Goal: Transaction & Acquisition: Subscribe to service/newsletter

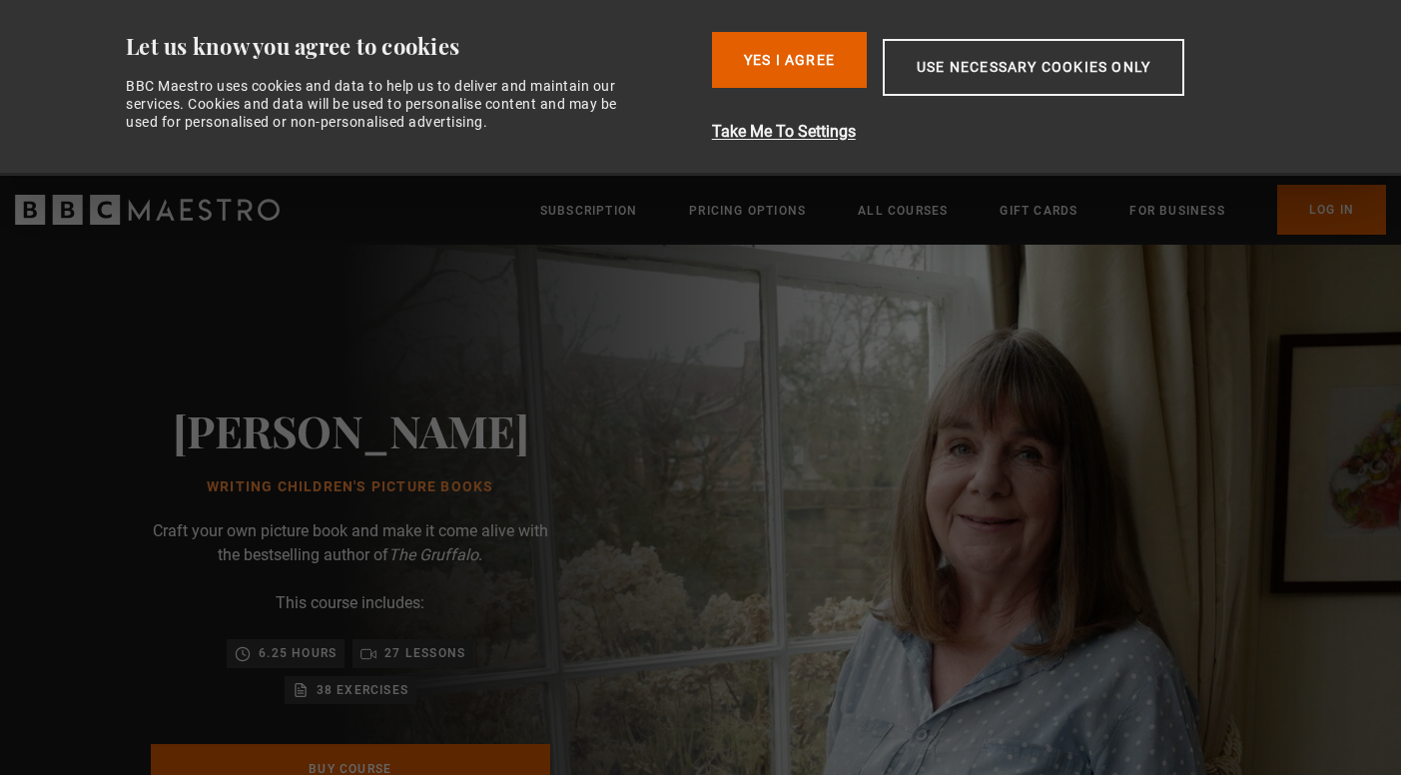
click at [758, 44] on button "Yes I Agree" at bounding box center [789, 60] width 155 height 56
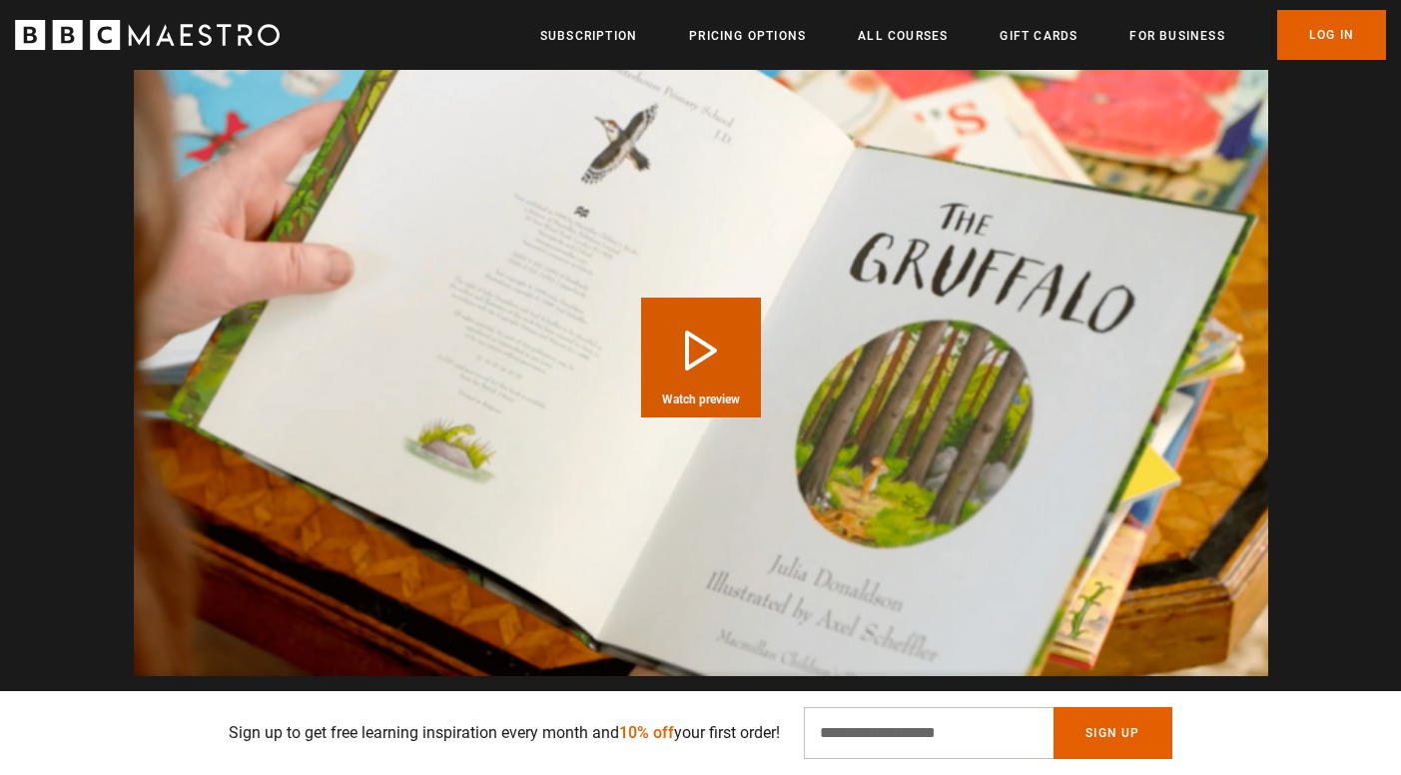
scroll to position [2002, 0]
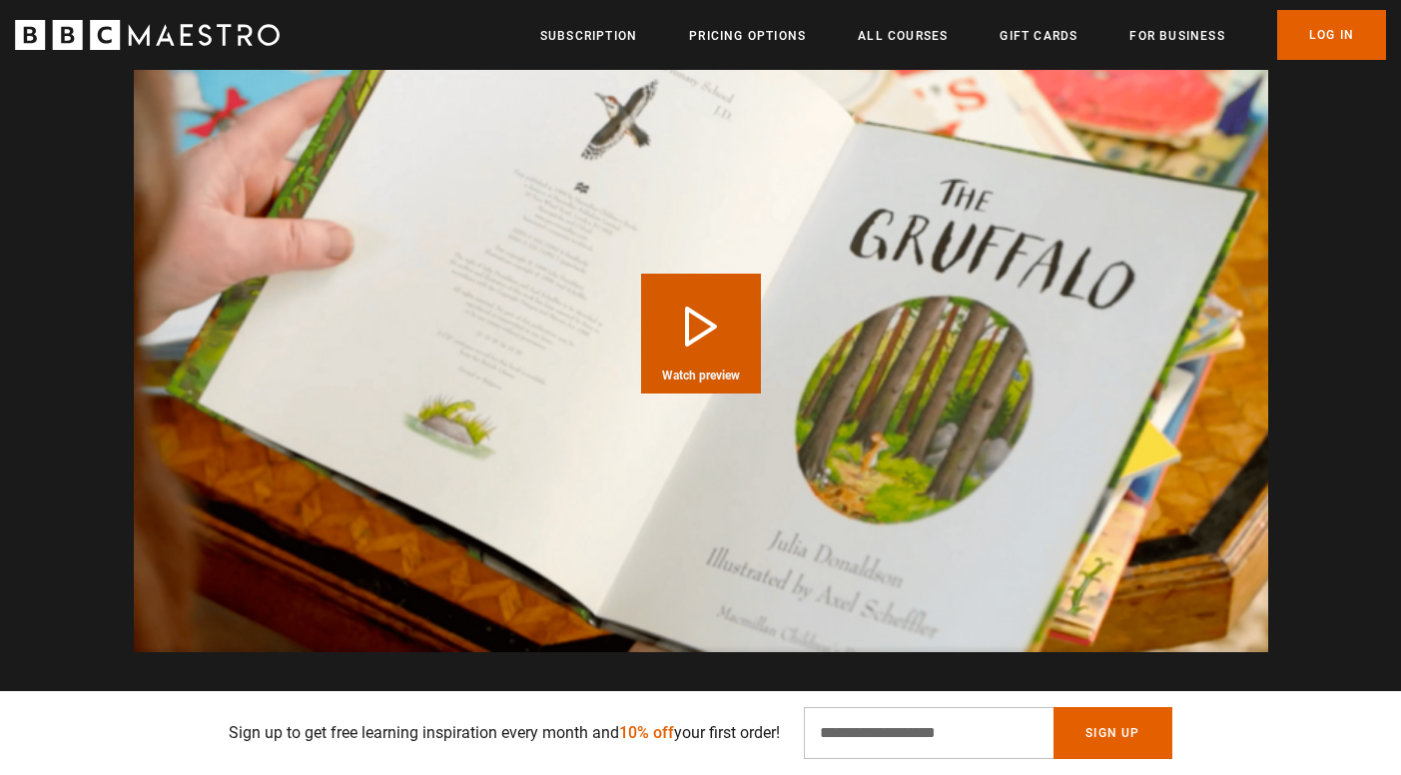
click at [716, 314] on button "Play Course overview for Writing Children's Picture Books with Julia Donaldson …" at bounding box center [701, 334] width 120 height 120
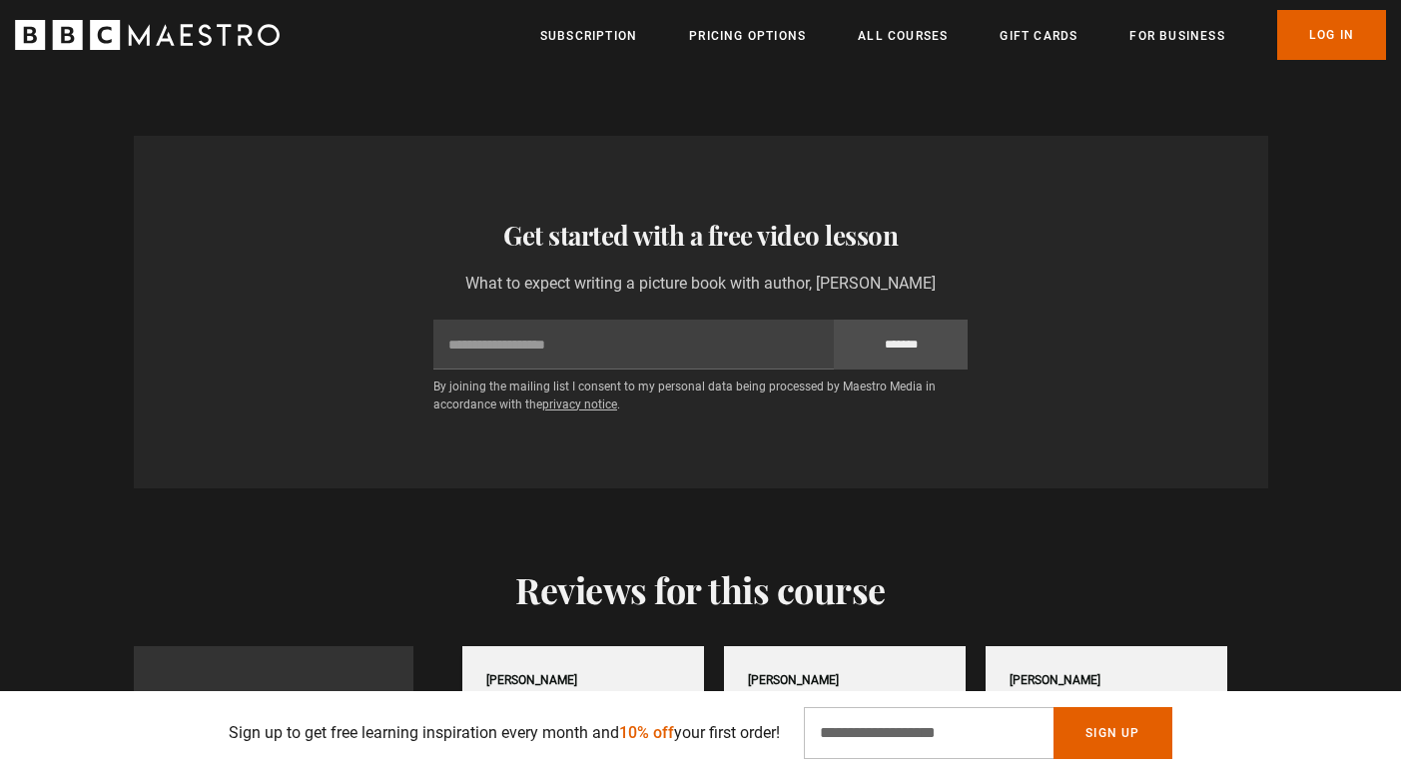
scroll to position [3224, 0]
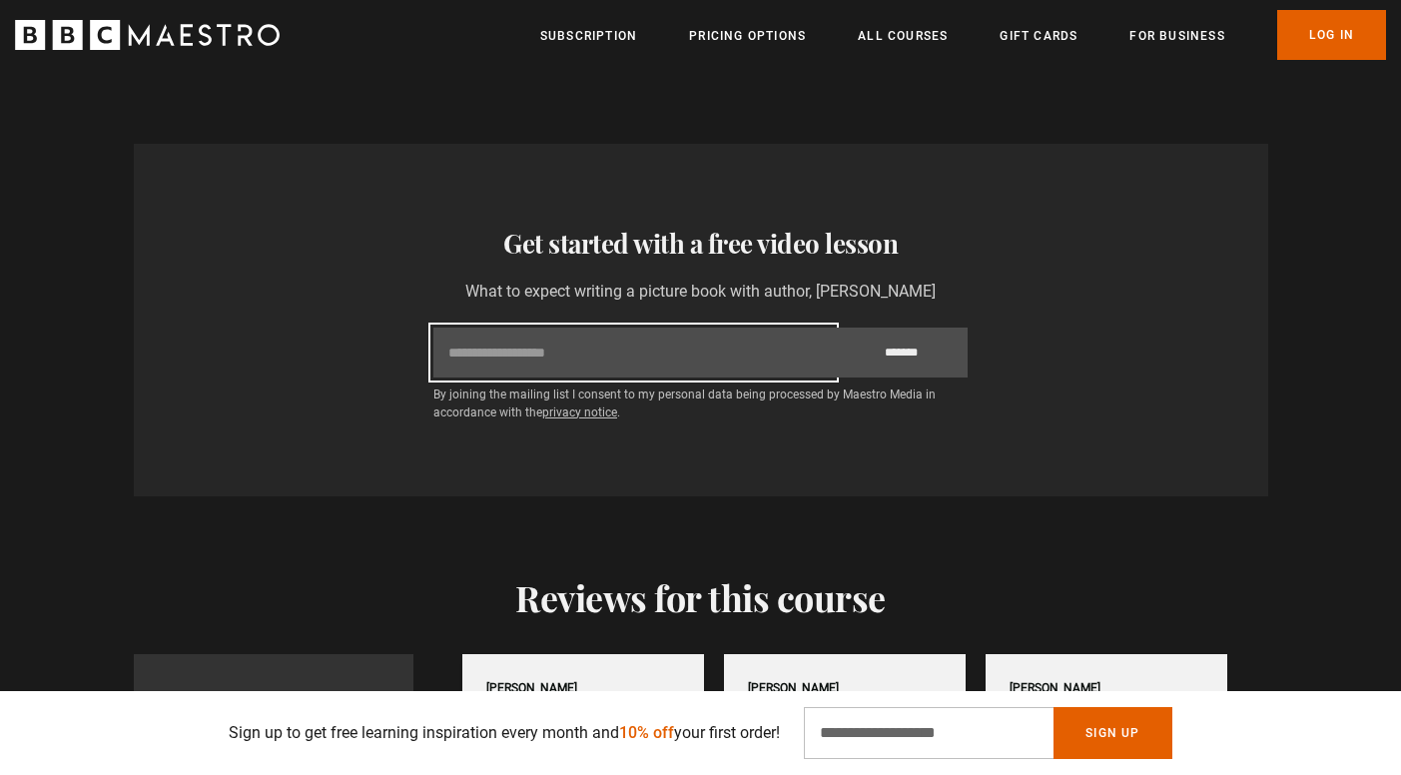
click at [713, 328] on input "Email" at bounding box center [633, 353] width 400 height 50
click at [556, 328] on input "**********" at bounding box center [633, 353] width 400 height 50
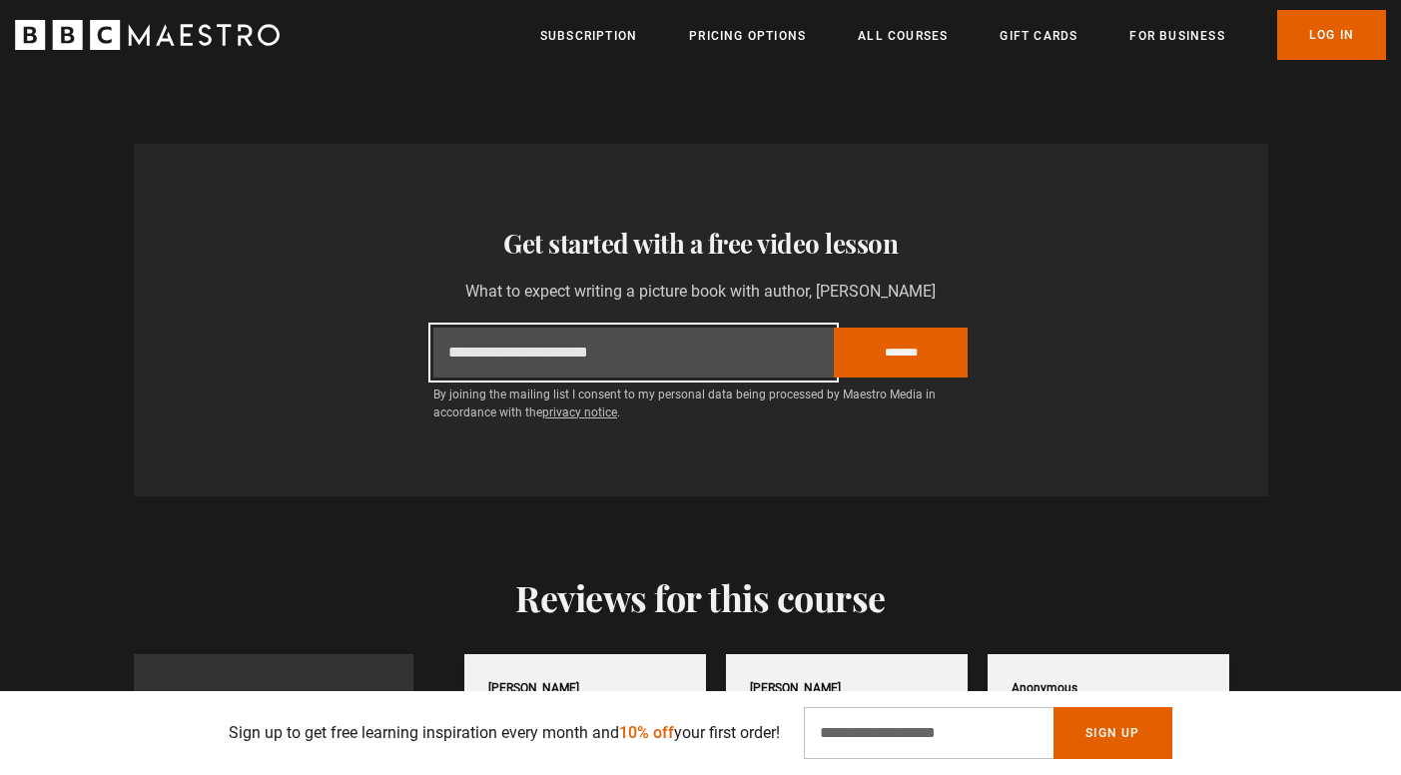
scroll to position [0, 4186]
type input "**********"
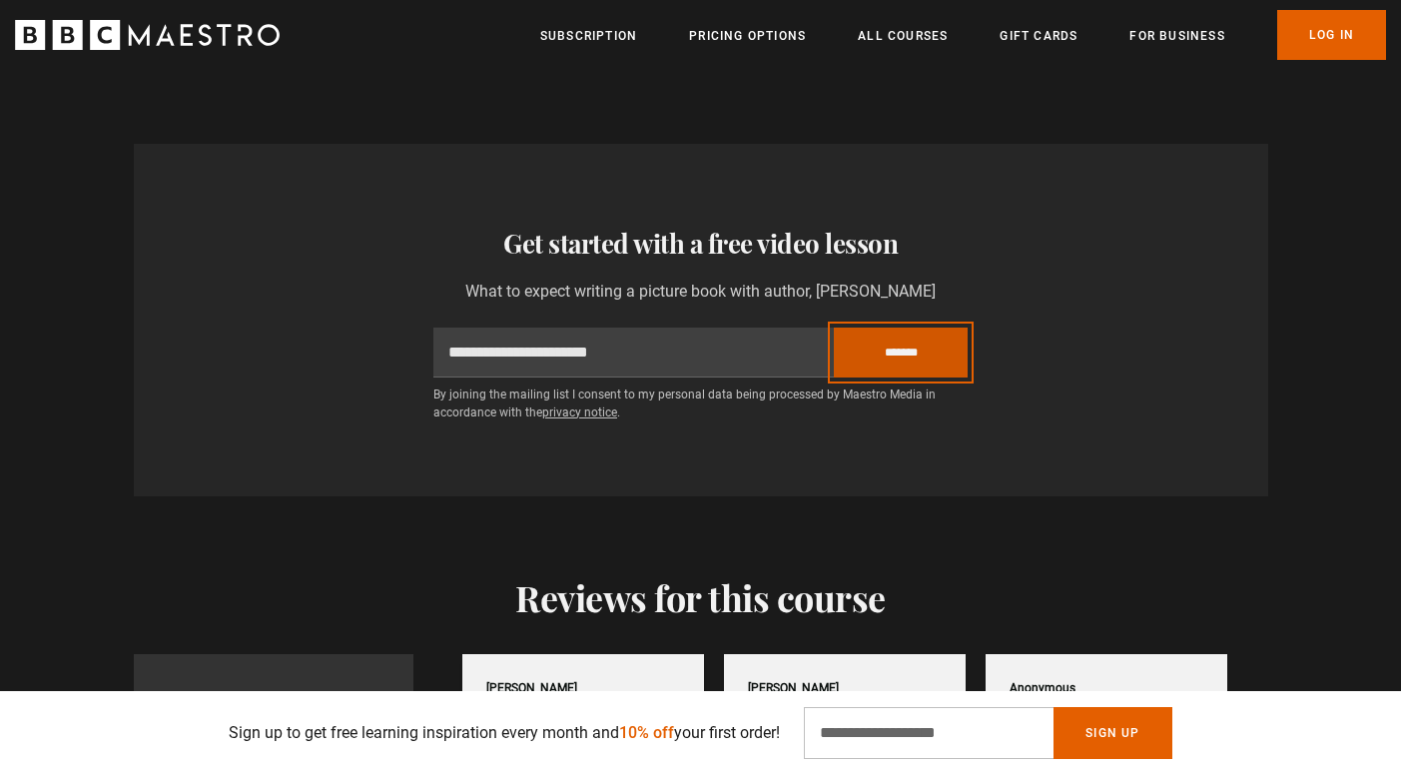
click at [938, 328] on input "*******" at bounding box center [901, 353] width 134 height 50
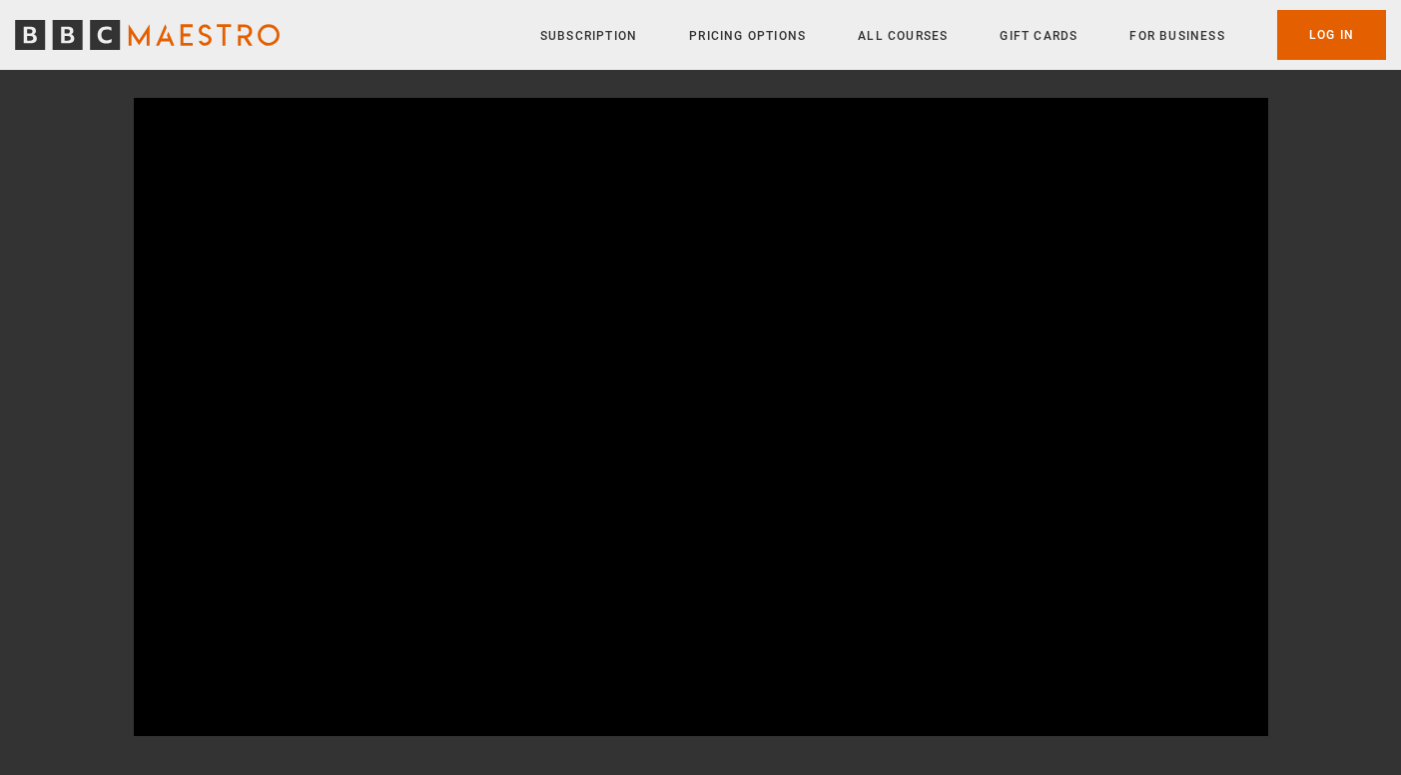
click at [818, 373] on video "Video Player" at bounding box center [701, 417] width 1134 height 638
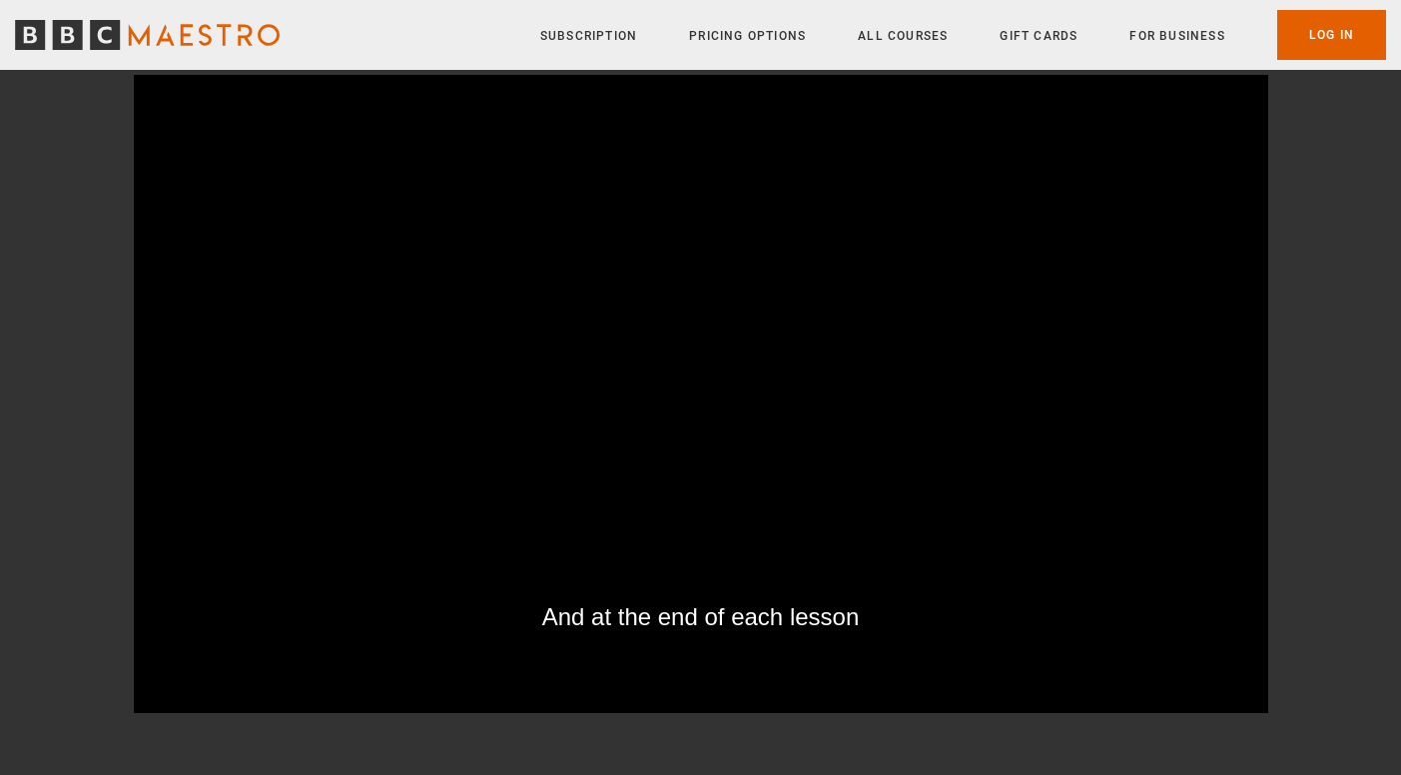
scroll to position [234, 0]
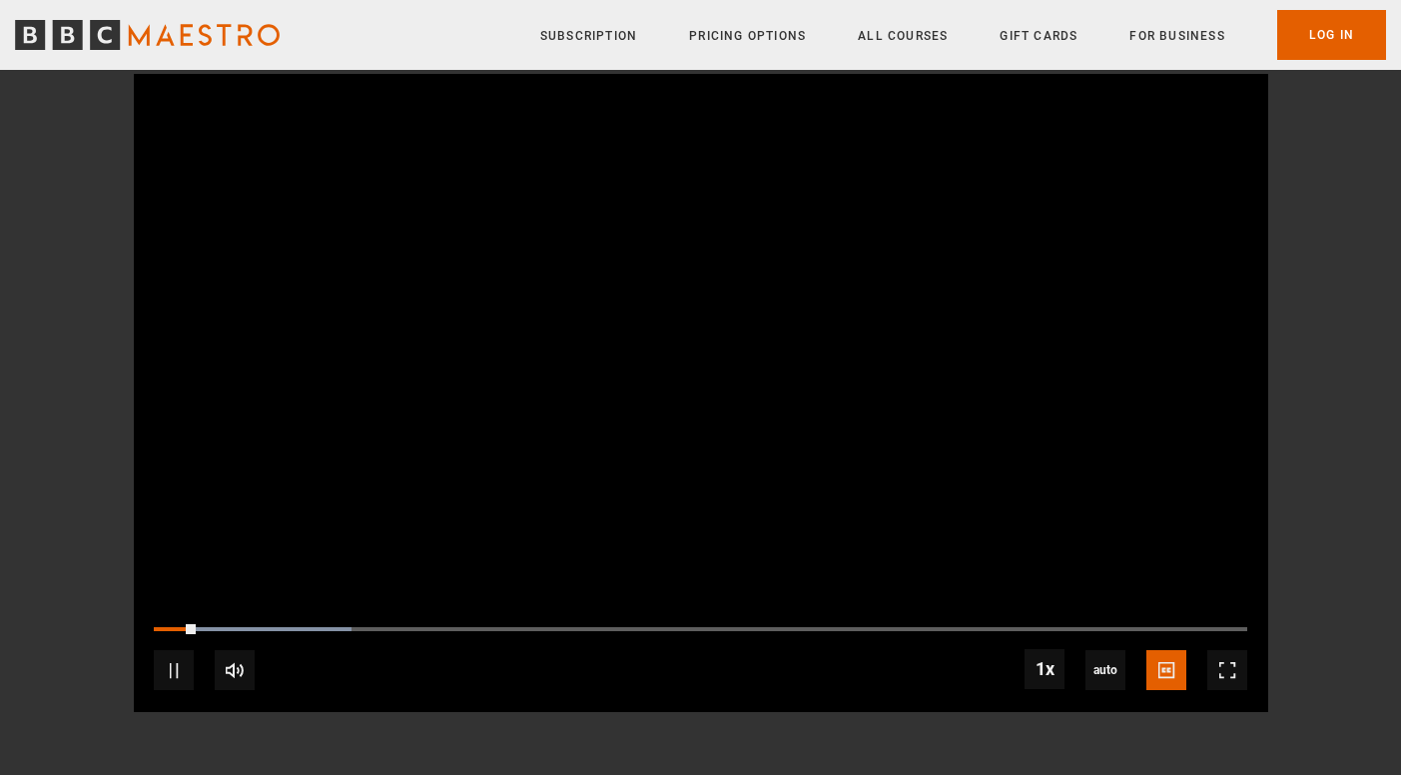
click at [809, 252] on video "Video Player" at bounding box center [701, 393] width 1134 height 638
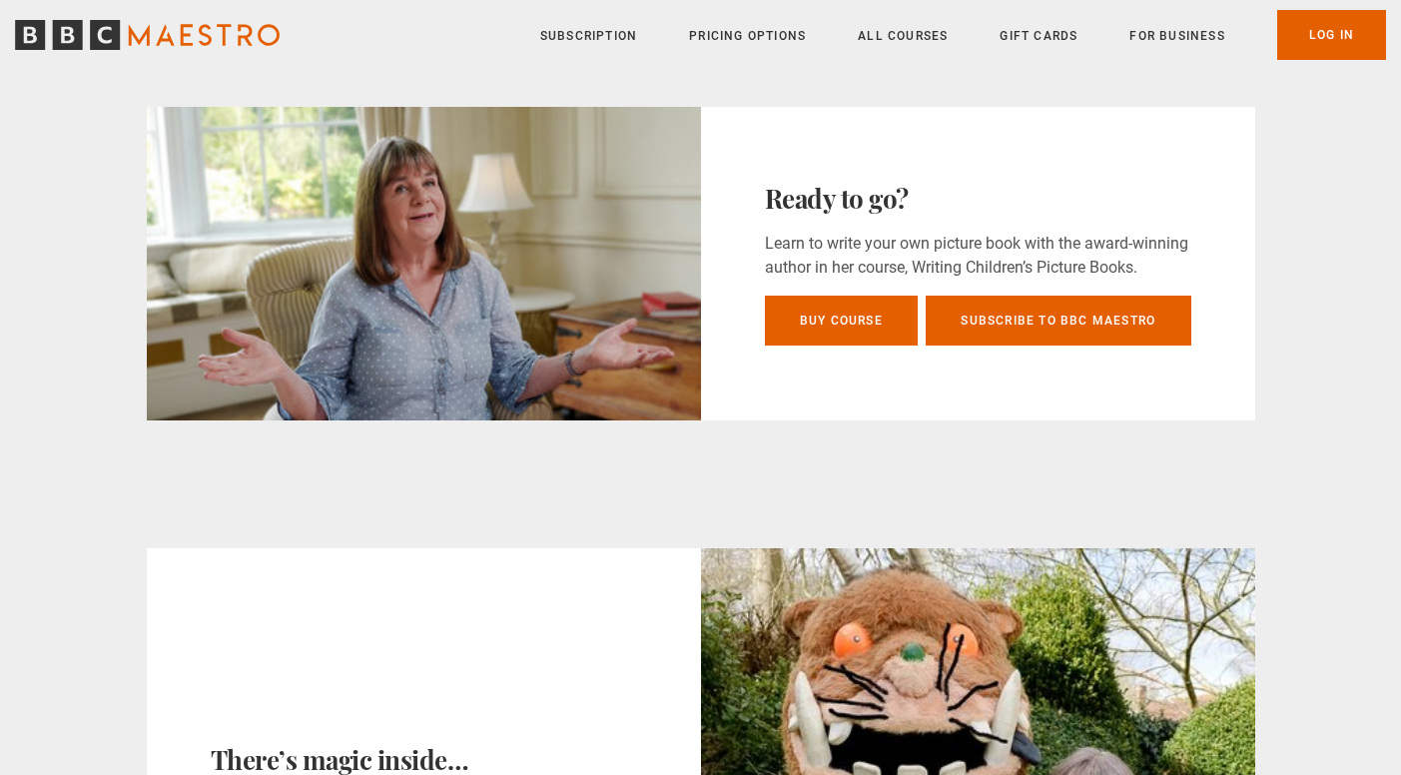
scroll to position [693, 0]
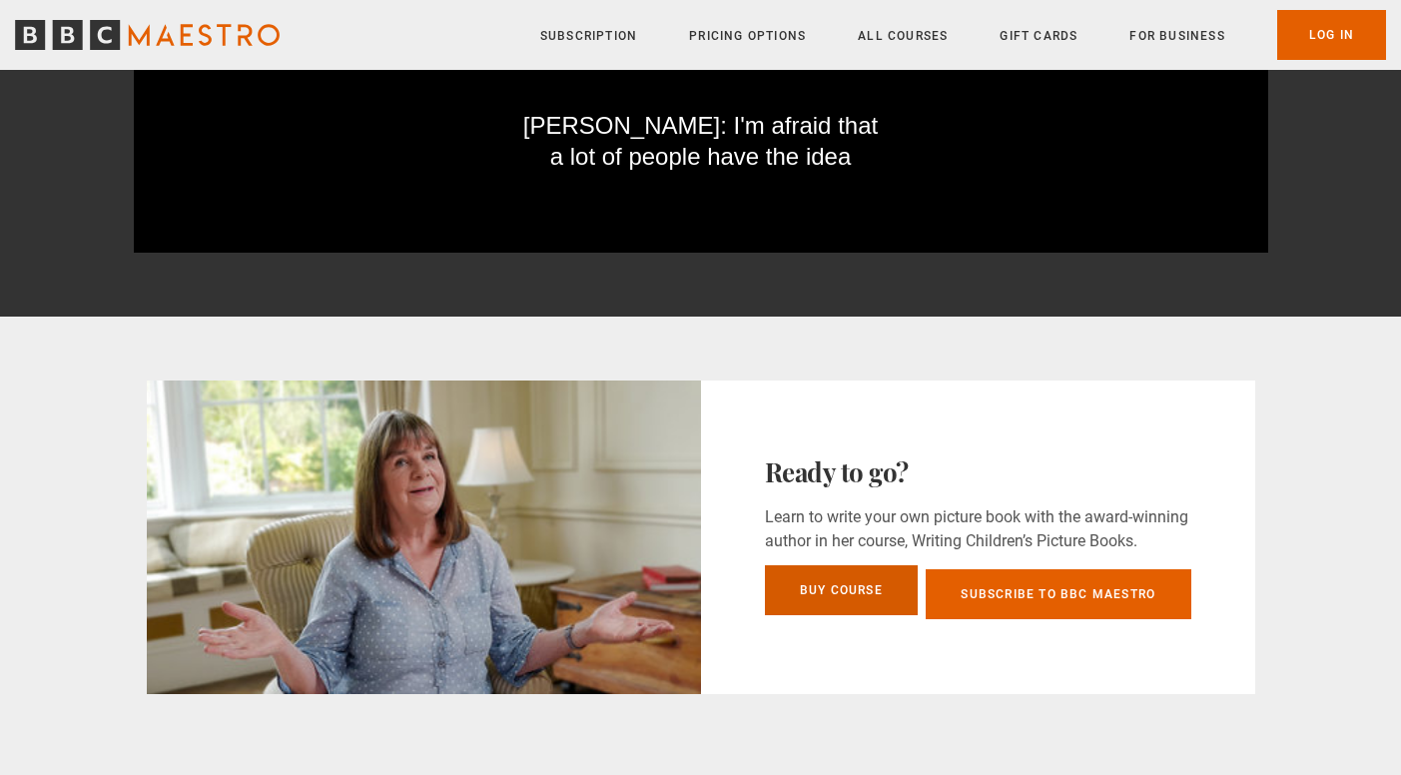
click at [890, 594] on link "Buy Course" at bounding box center [842, 590] width 154 height 50
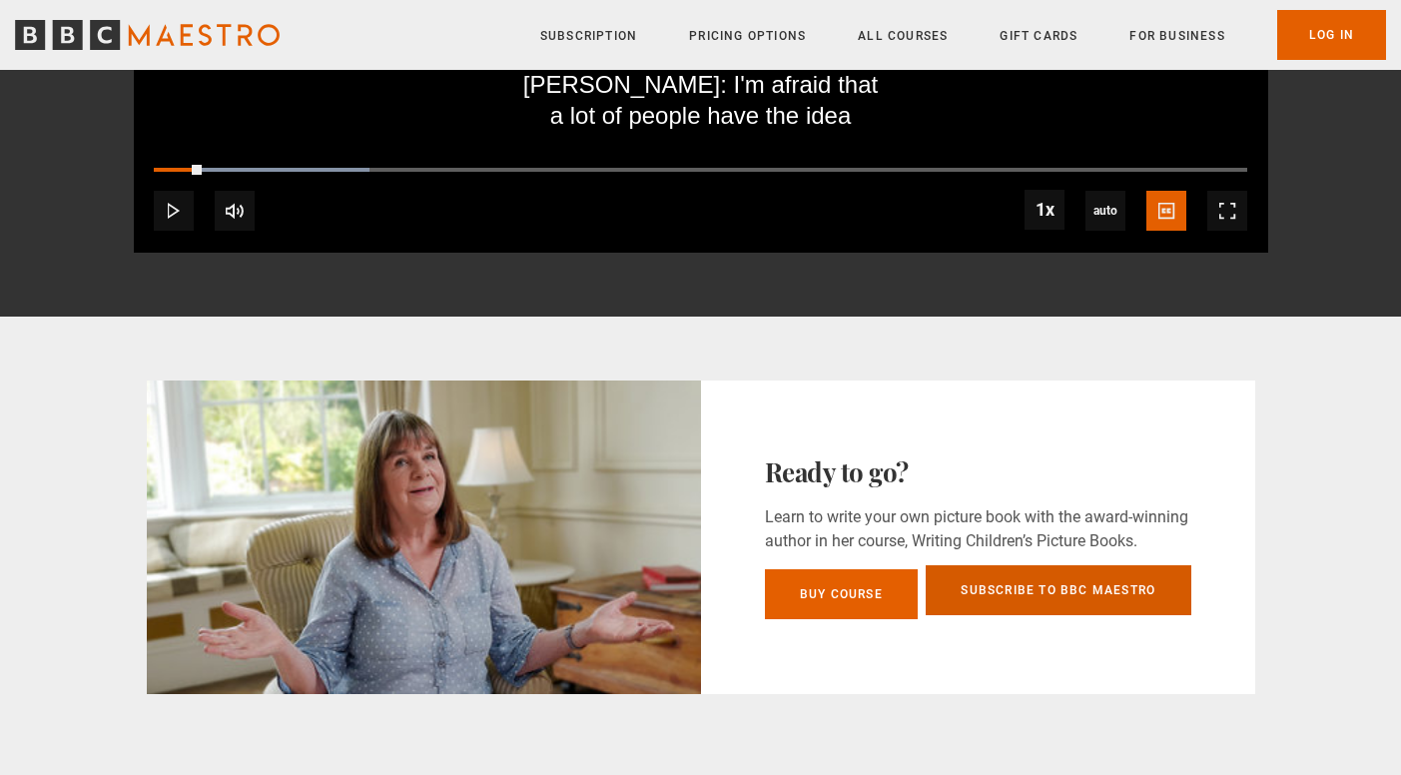
click at [1037, 599] on link "Subscribe to BBC Maestro" at bounding box center [1058, 590] width 265 height 50
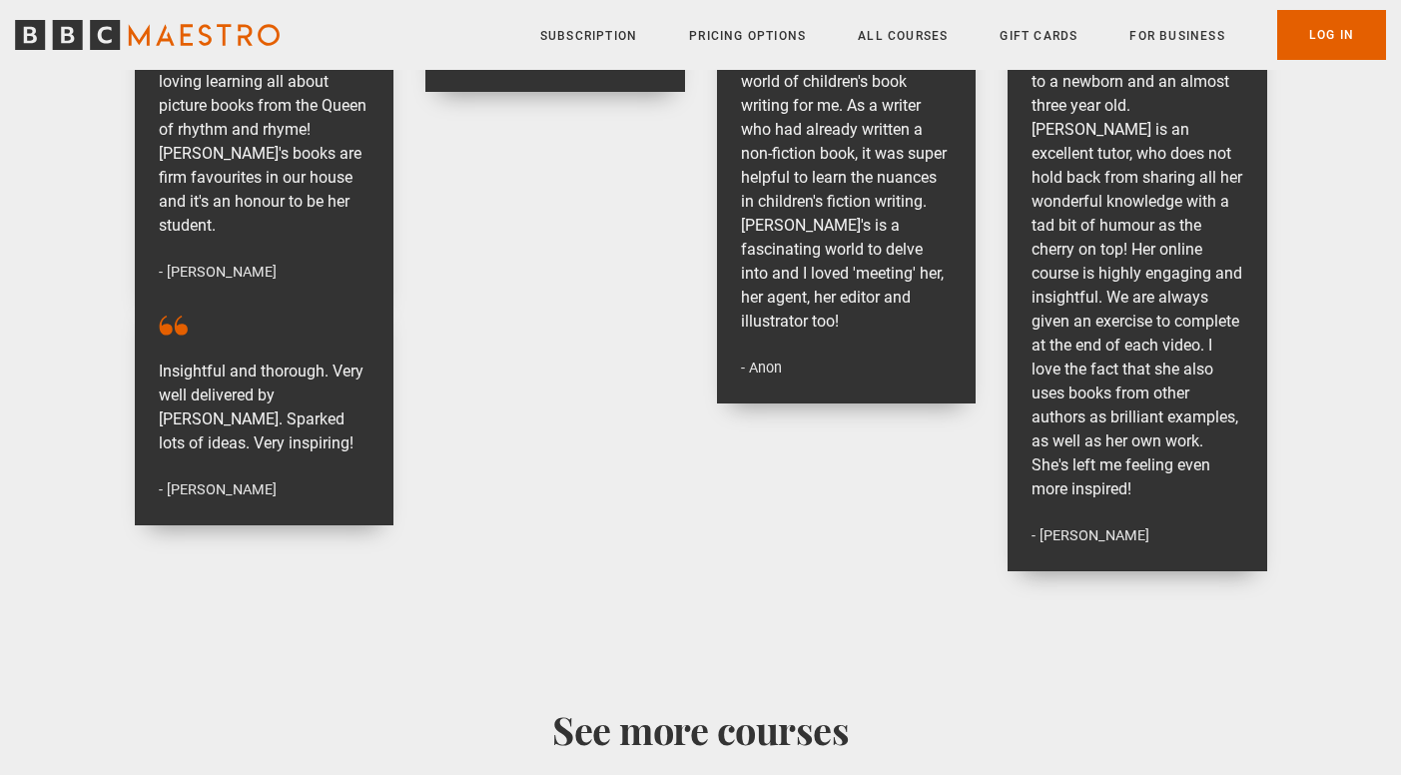
scroll to position [4948, 0]
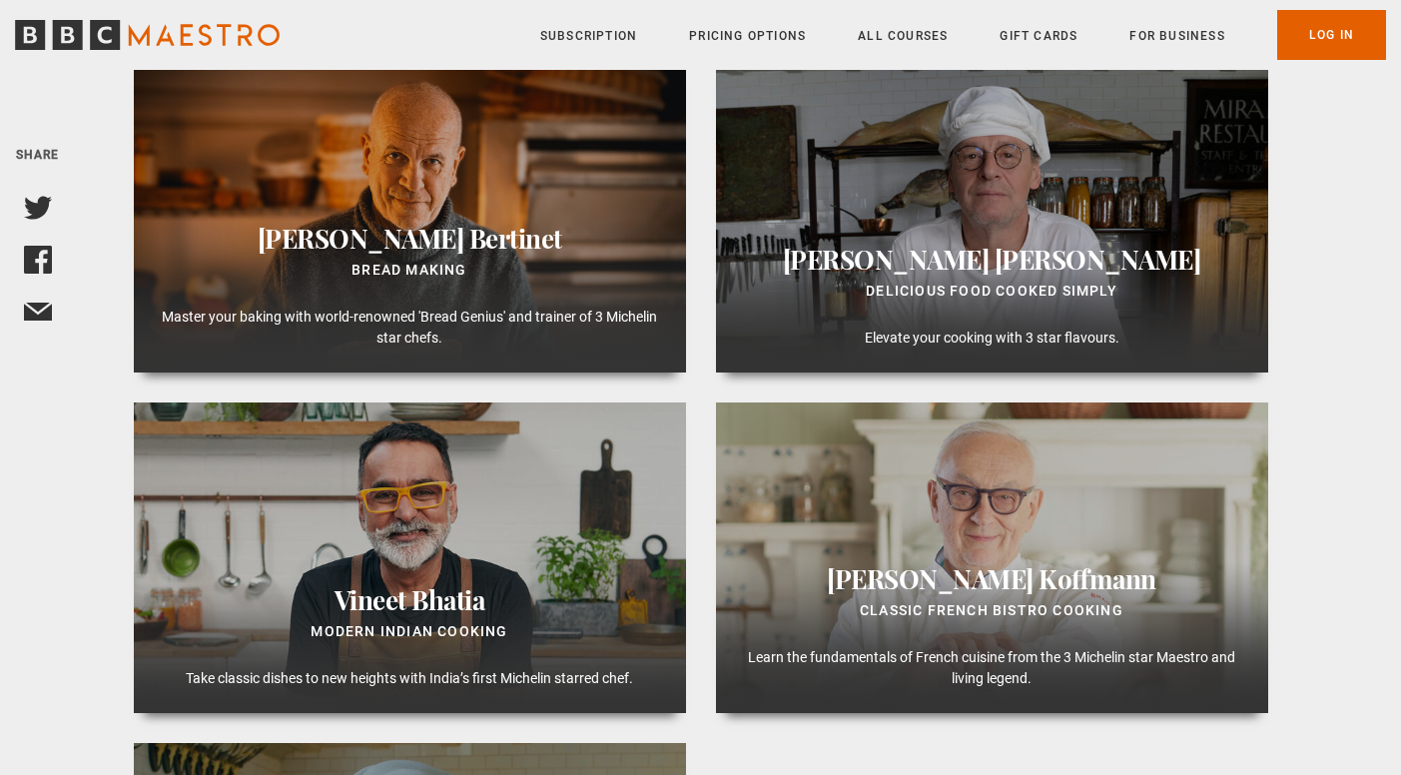
scroll to position [832, 0]
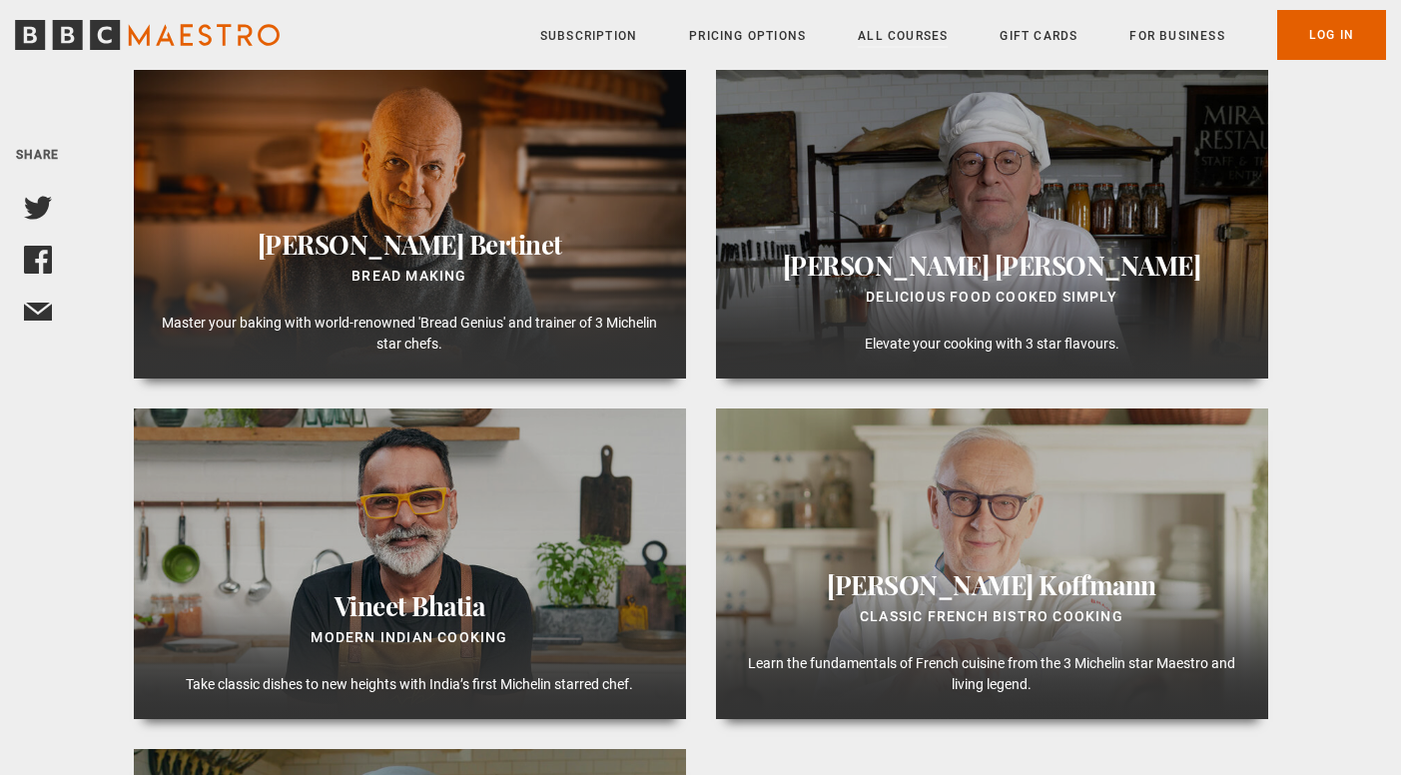
click at [900, 39] on link "All Courses" at bounding box center [903, 36] width 90 height 20
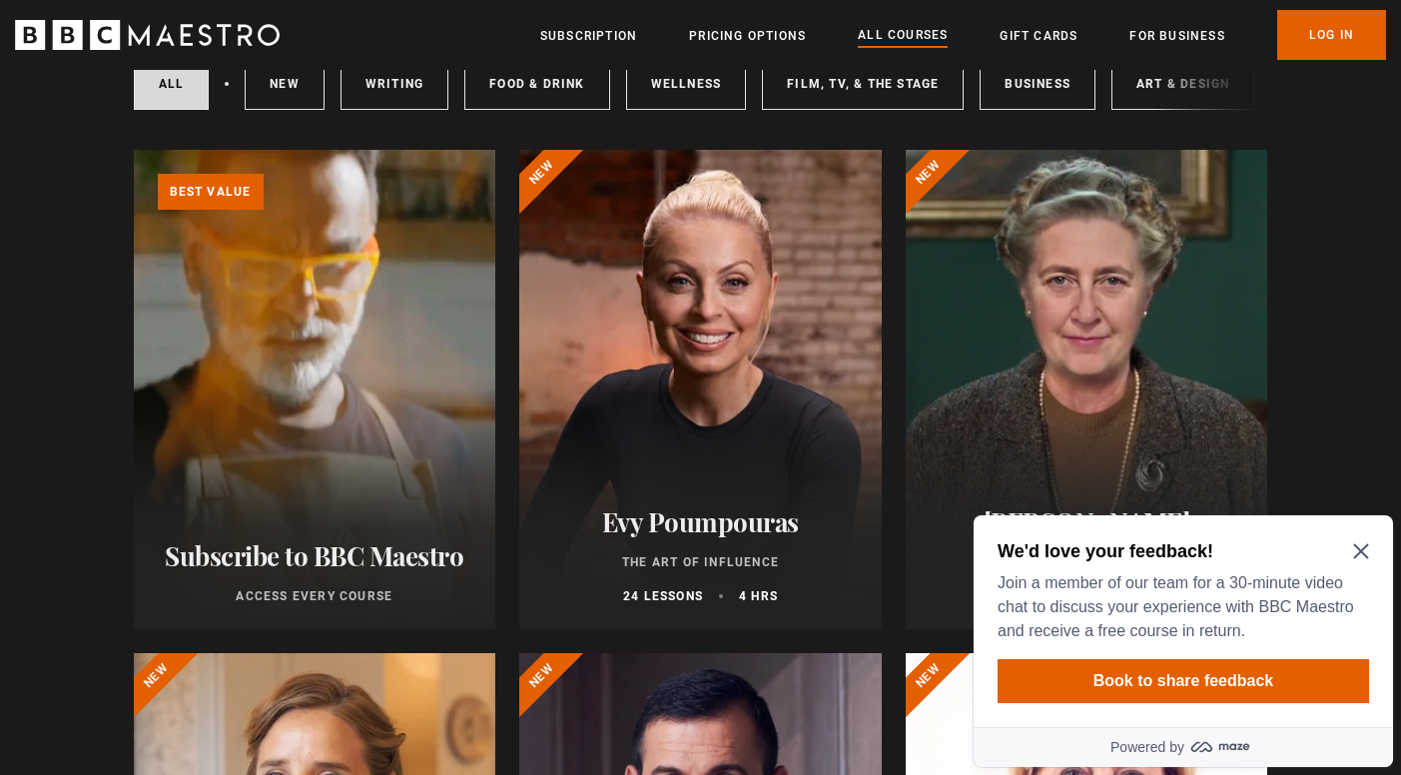
click at [1360, 548] on icon "Close Maze Prompt" at bounding box center [1361, 551] width 16 height 16
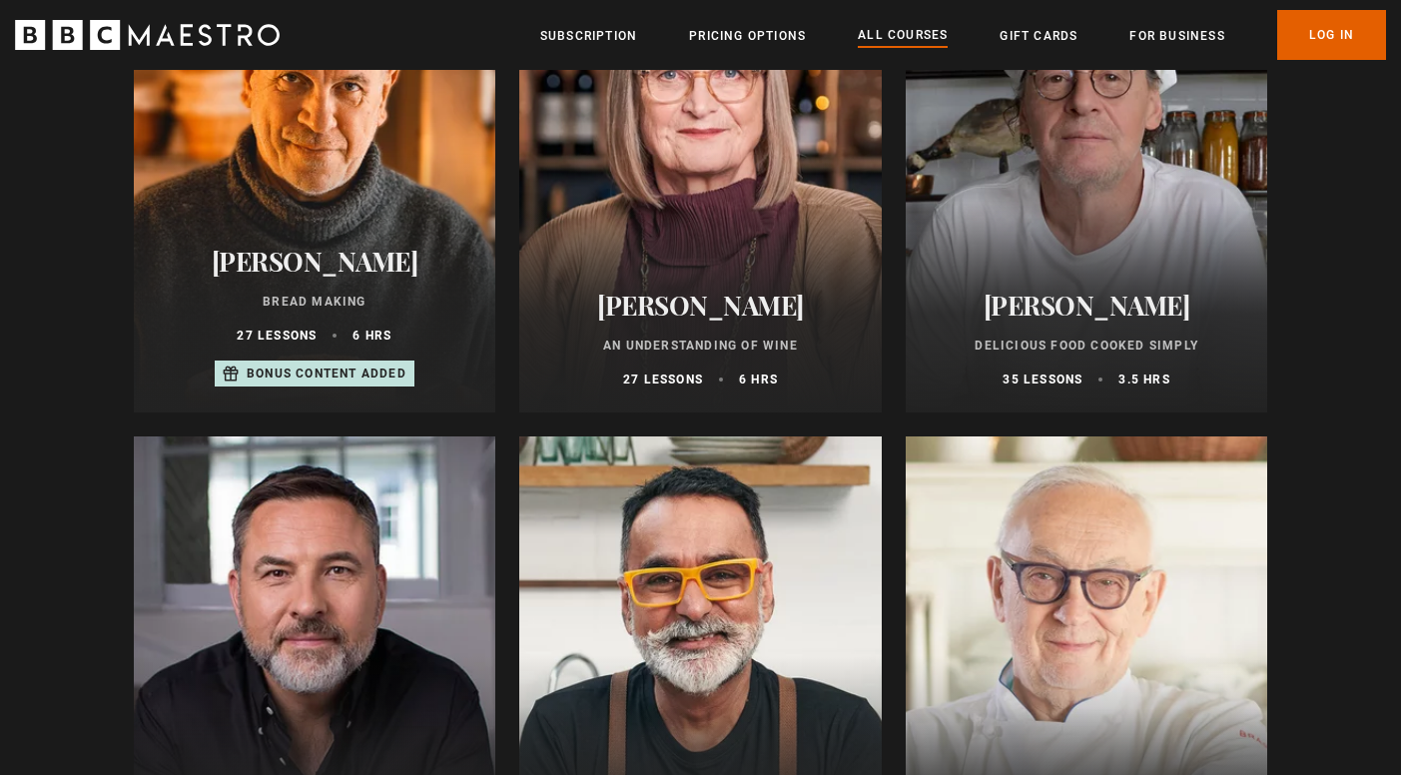
scroll to position [6904, 0]
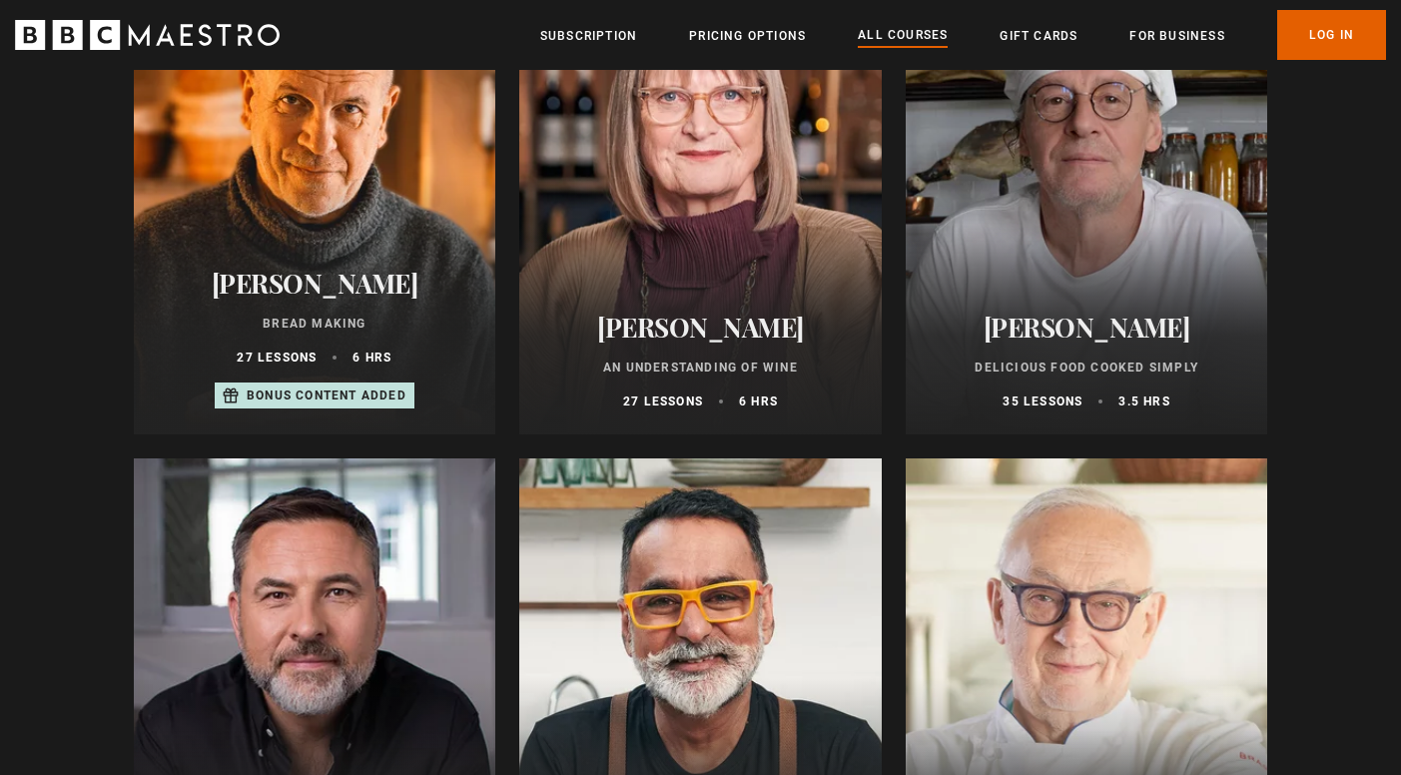
click at [432, 651] on div at bounding box center [315, 697] width 362 height 479
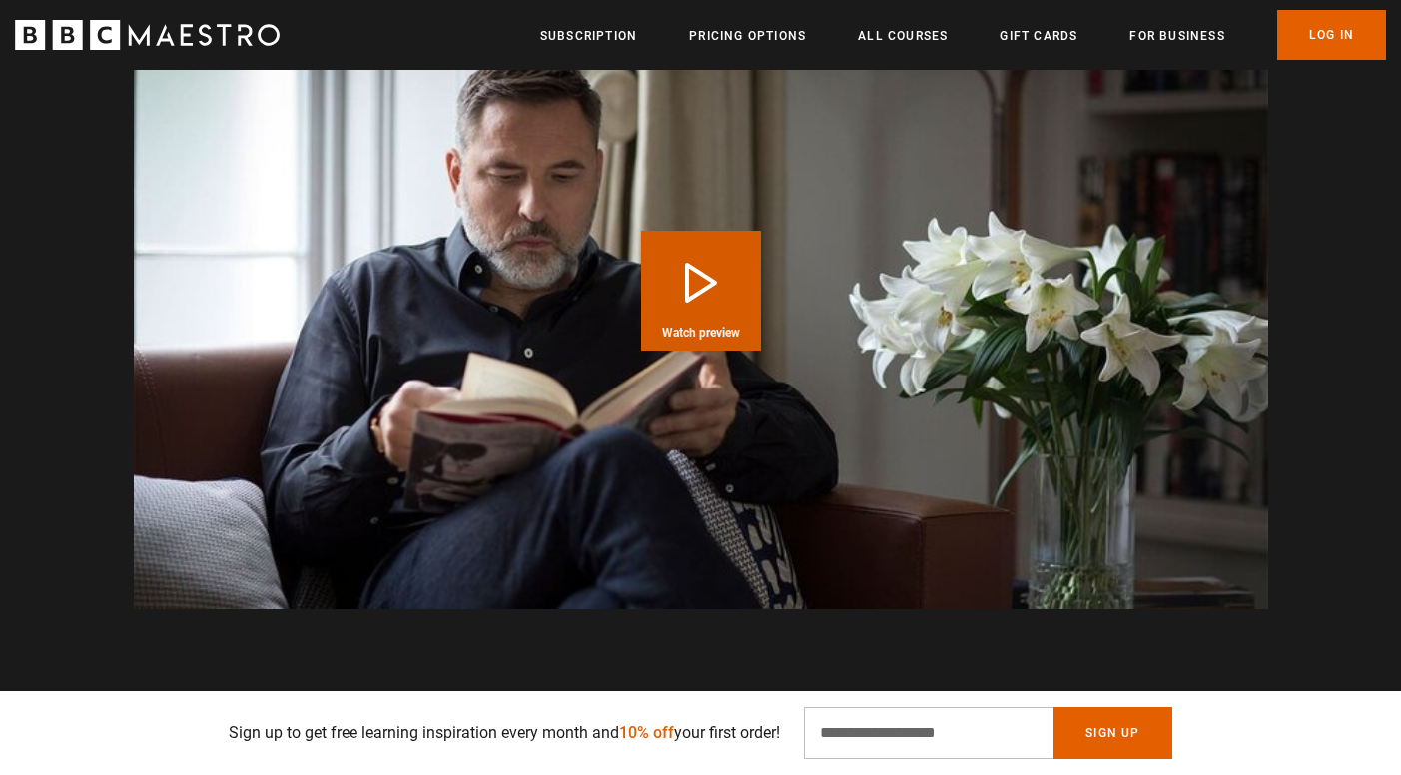
scroll to position [0, 262]
click at [727, 294] on button "Play Course overview for Writing Books for Children with [PERSON_NAME] Watch pr…" at bounding box center [701, 291] width 120 height 120
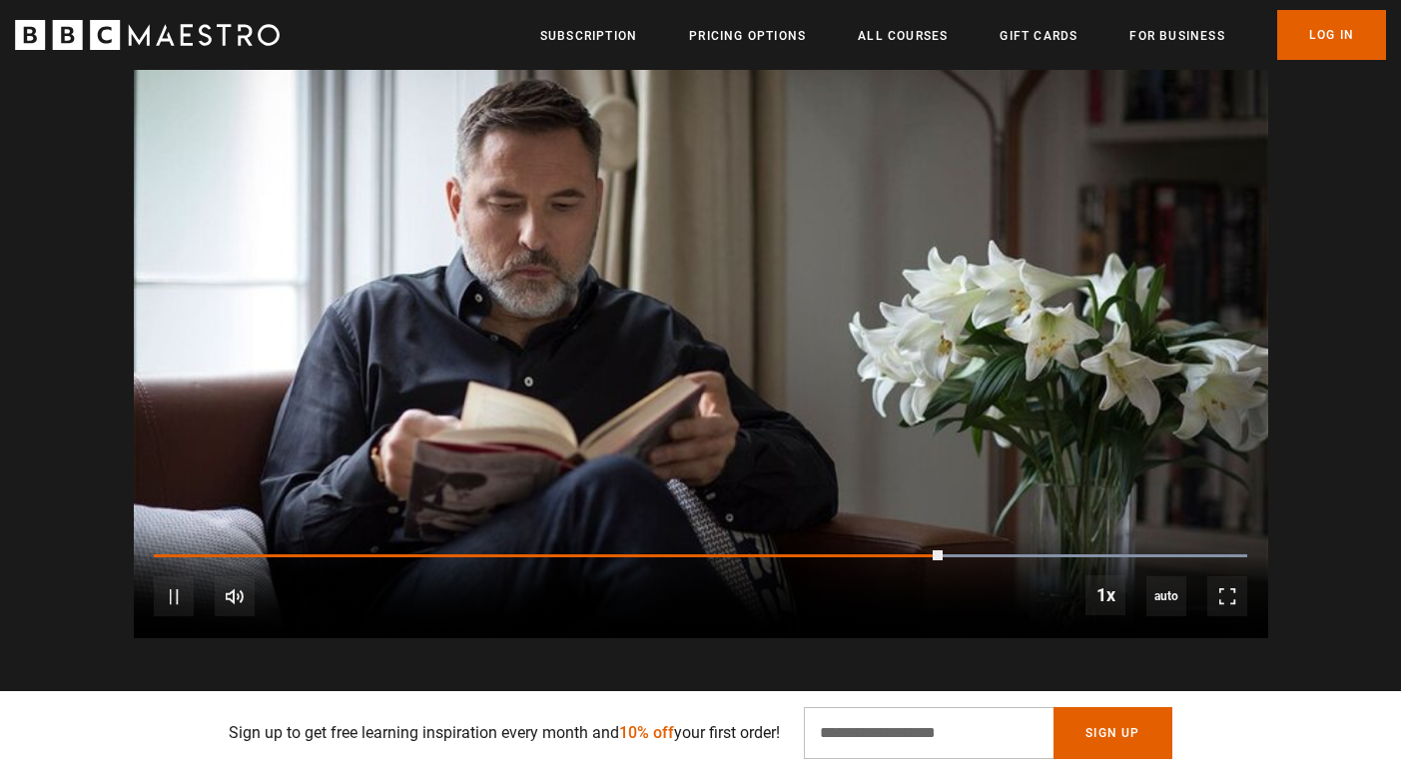
scroll to position [0, 1831]
